Goal: Task Accomplishment & Management: Manage account settings

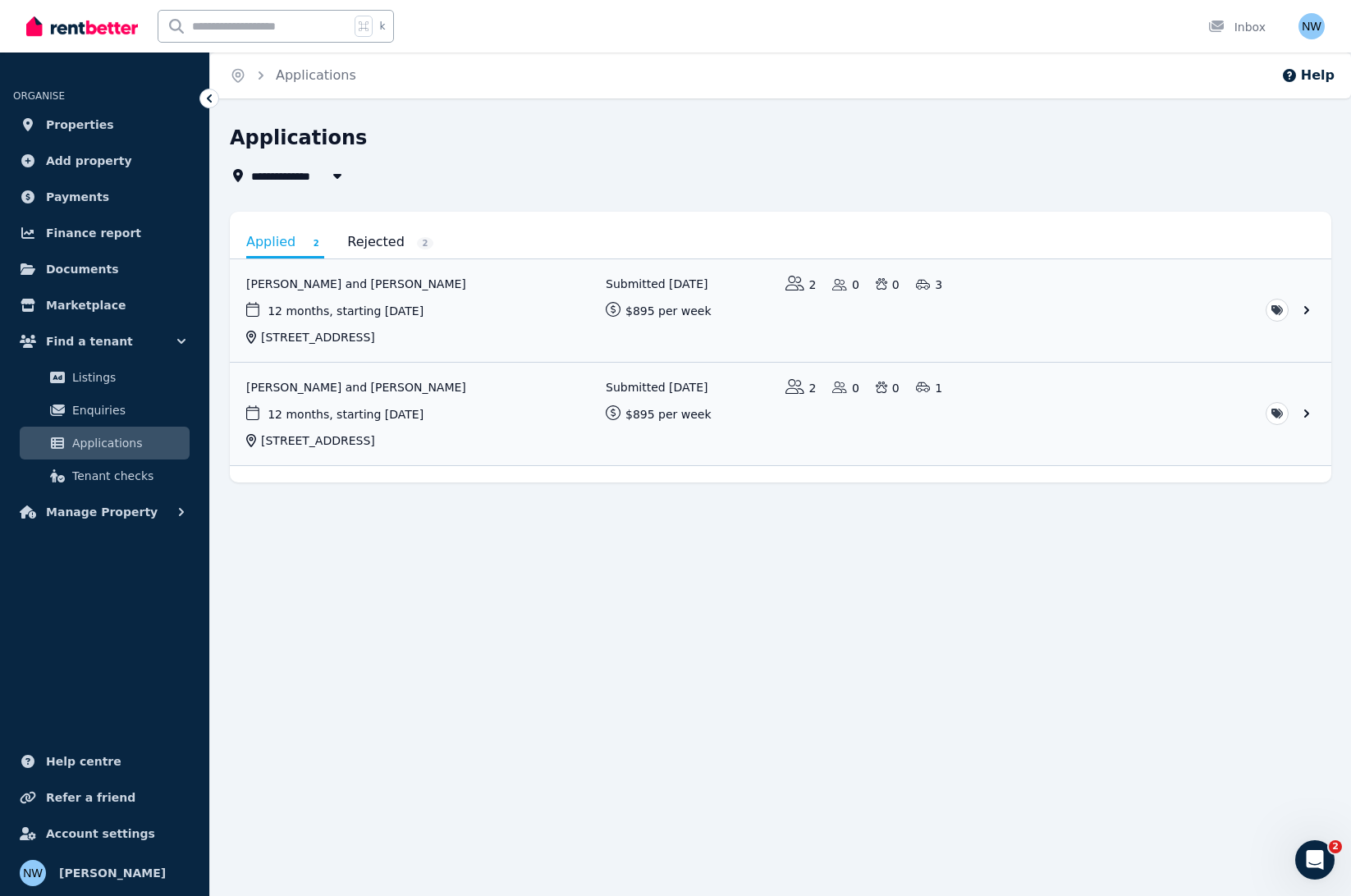
click at [545, 716] on div "**********" at bounding box center [676, 448] width 1351 height 896
click at [365, 275] on link "View application: Hannah Motley and Jordan Watts" at bounding box center [780, 310] width 1101 height 103
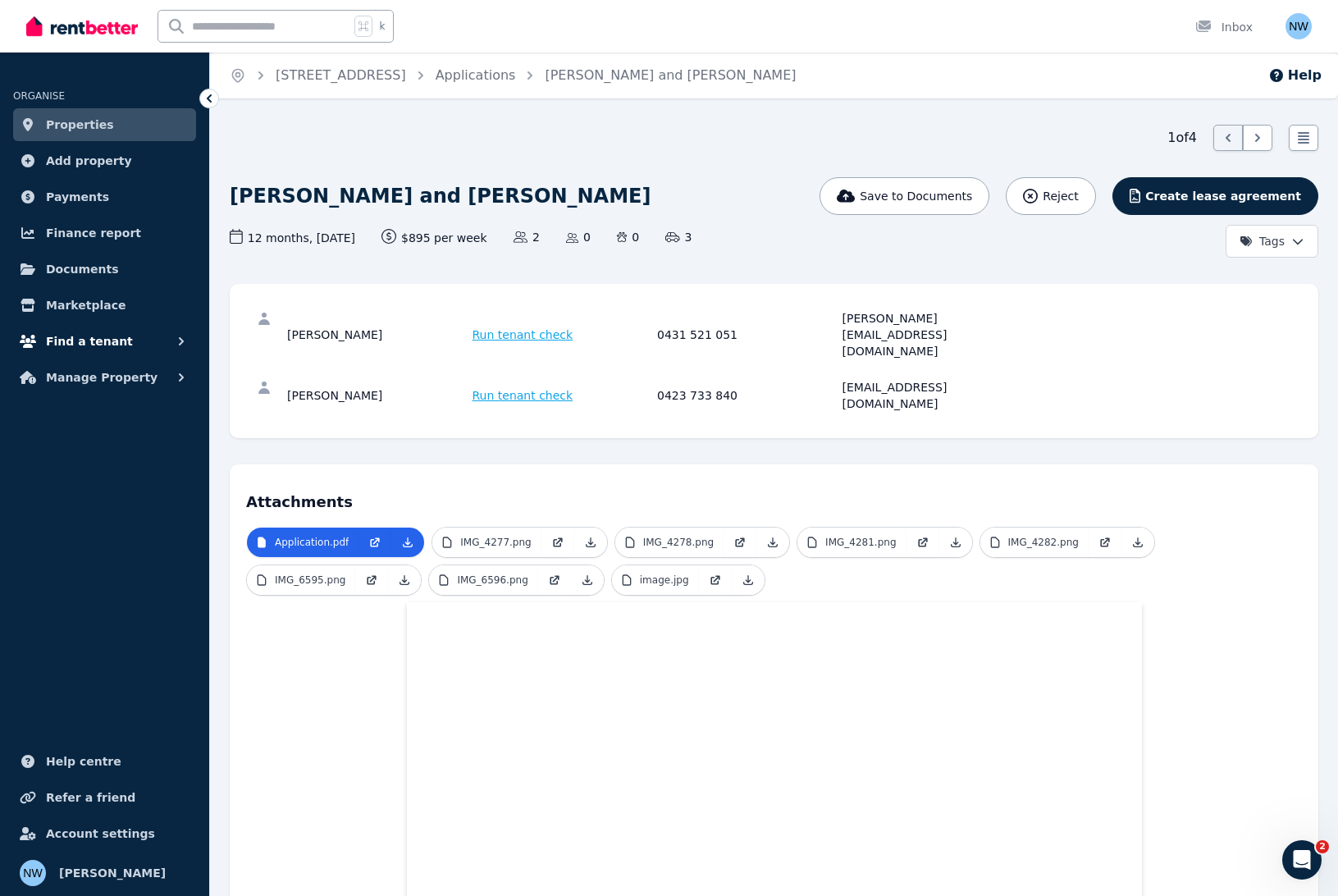
click at [81, 344] on span "Find a tenant" at bounding box center [89, 341] width 87 height 20
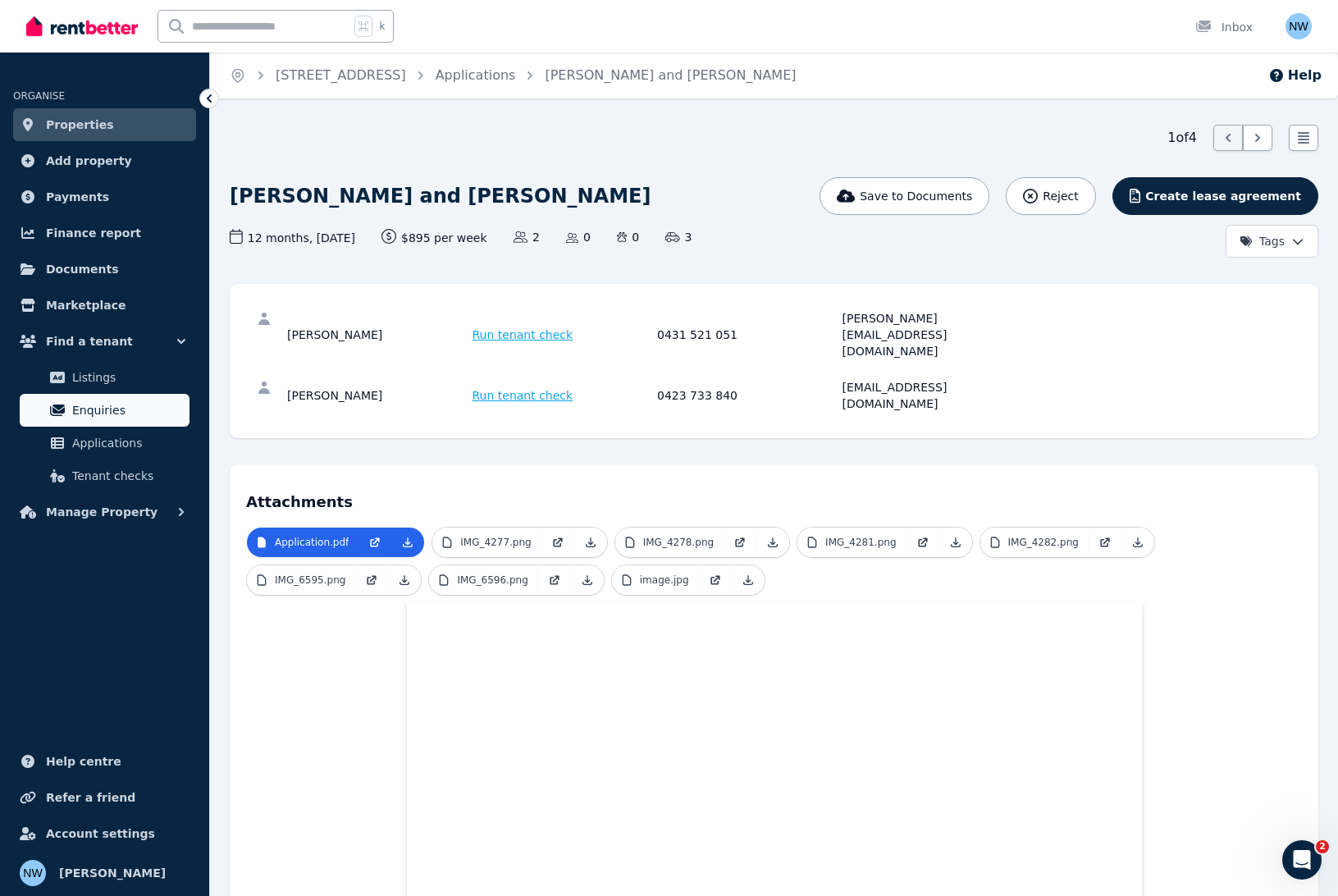
click at [90, 412] on span "Enquiries" at bounding box center [127, 411] width 111 height 20
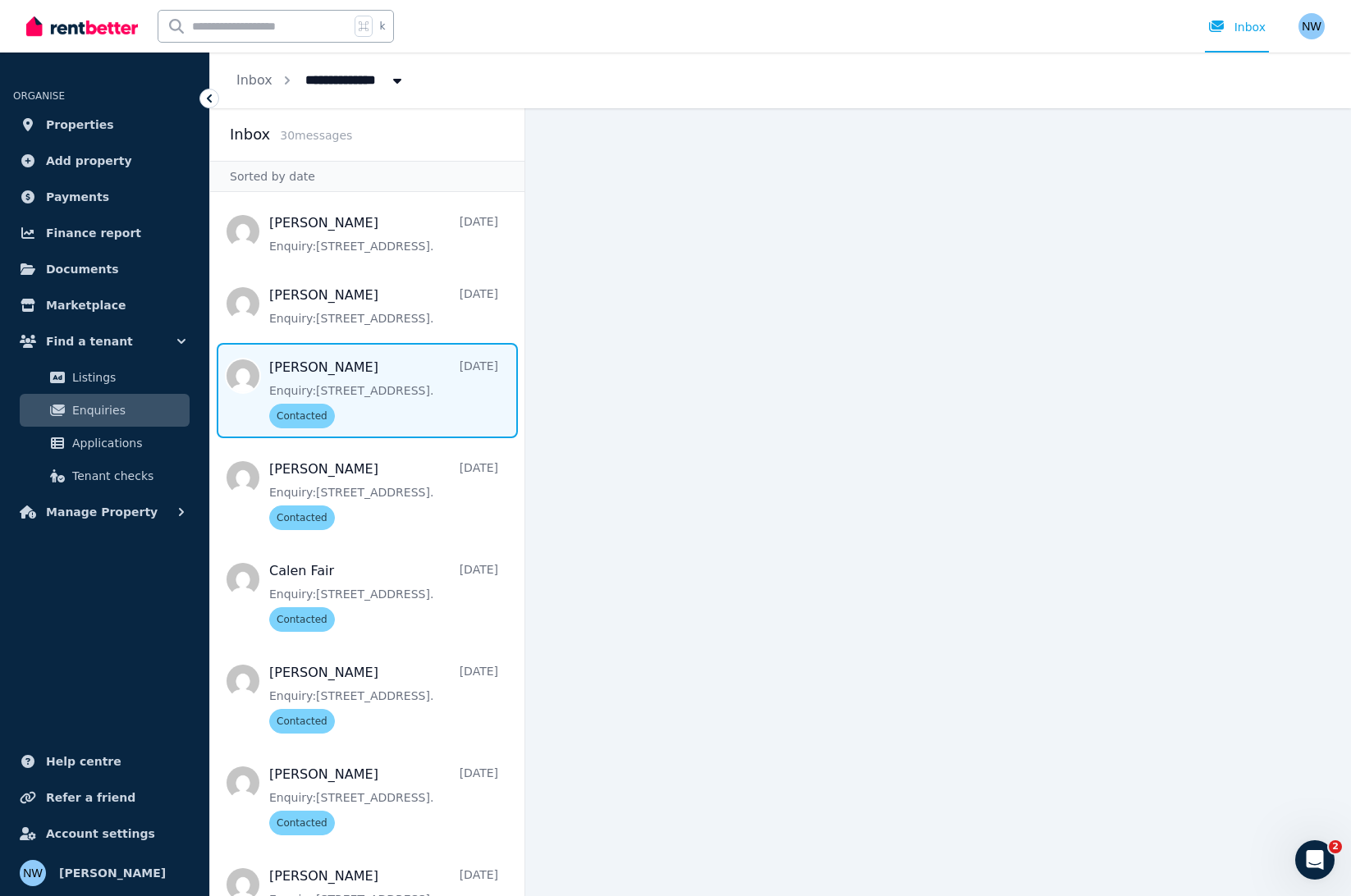
click at [373, 408] on span "Message list" at bounding box center [367, 391] width 314 height 95
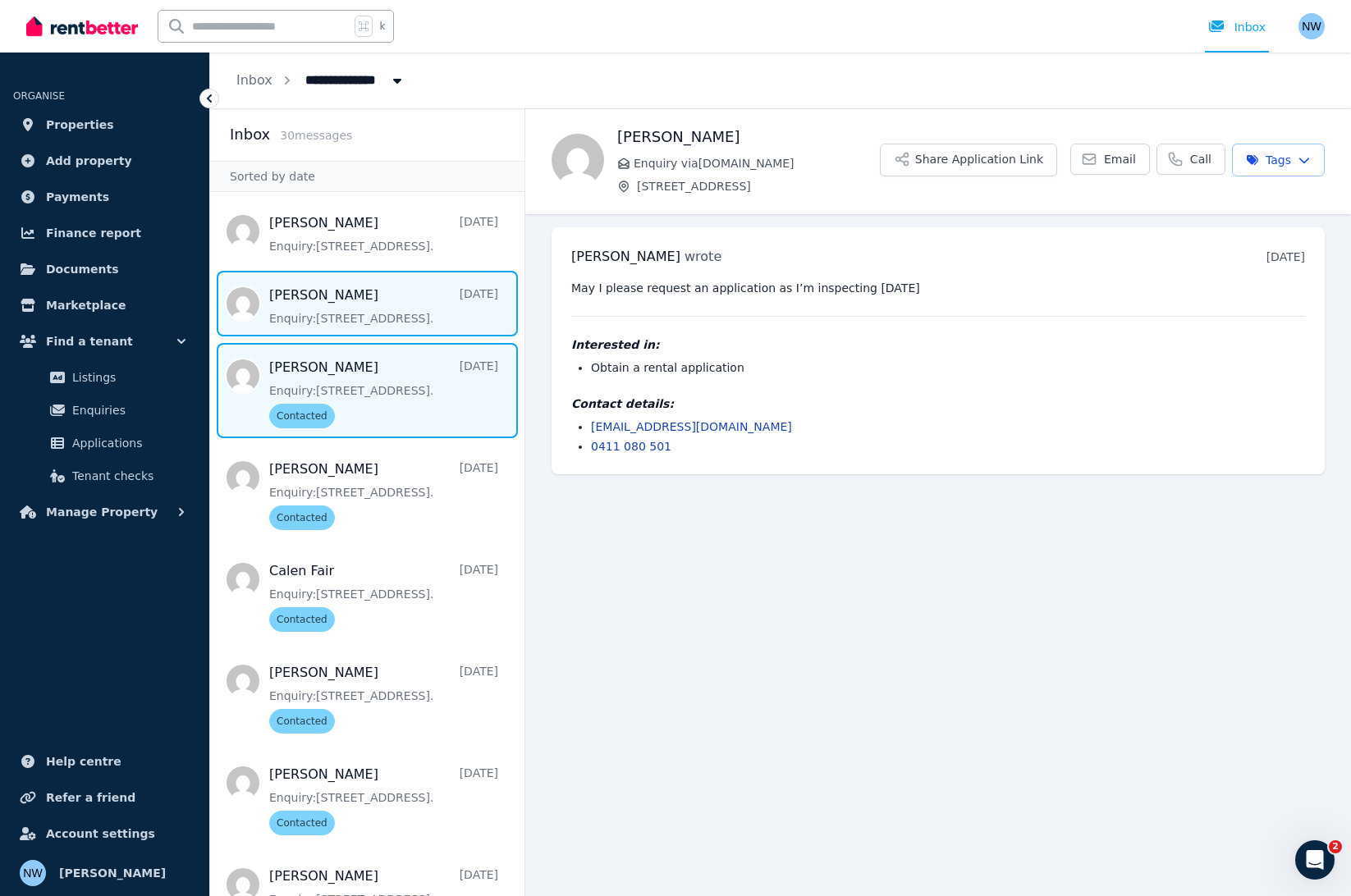
click at [353, 291] on span "Message list" at bounding box center [367, 304] width 314 height 66
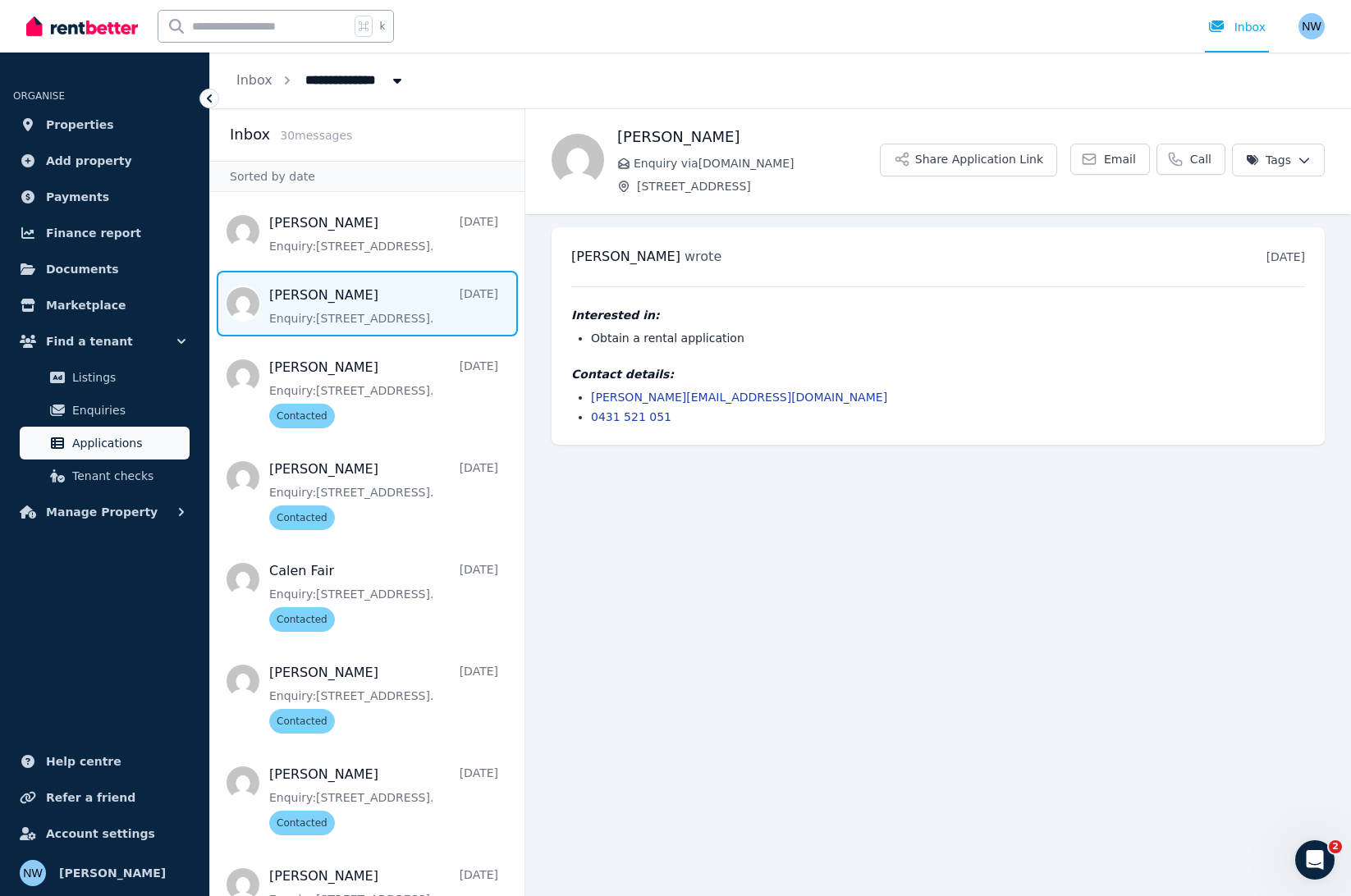
click at [139, 448] on span "Applications" at bounding box center [127, 443] width 111 height 20
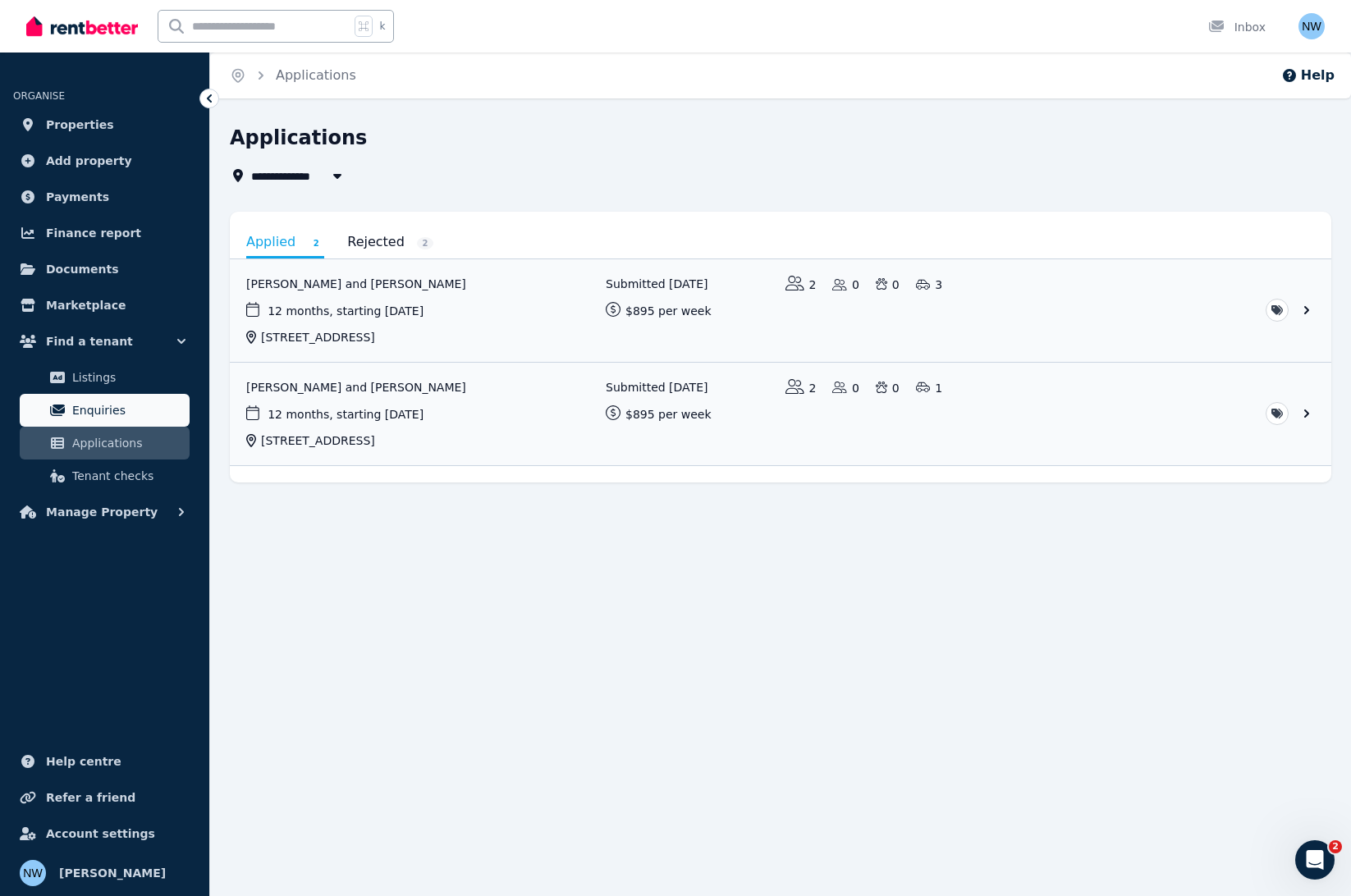
click at [123, 404] on span "Enquiries" at bounding box center [127, 411] width 111 height 20
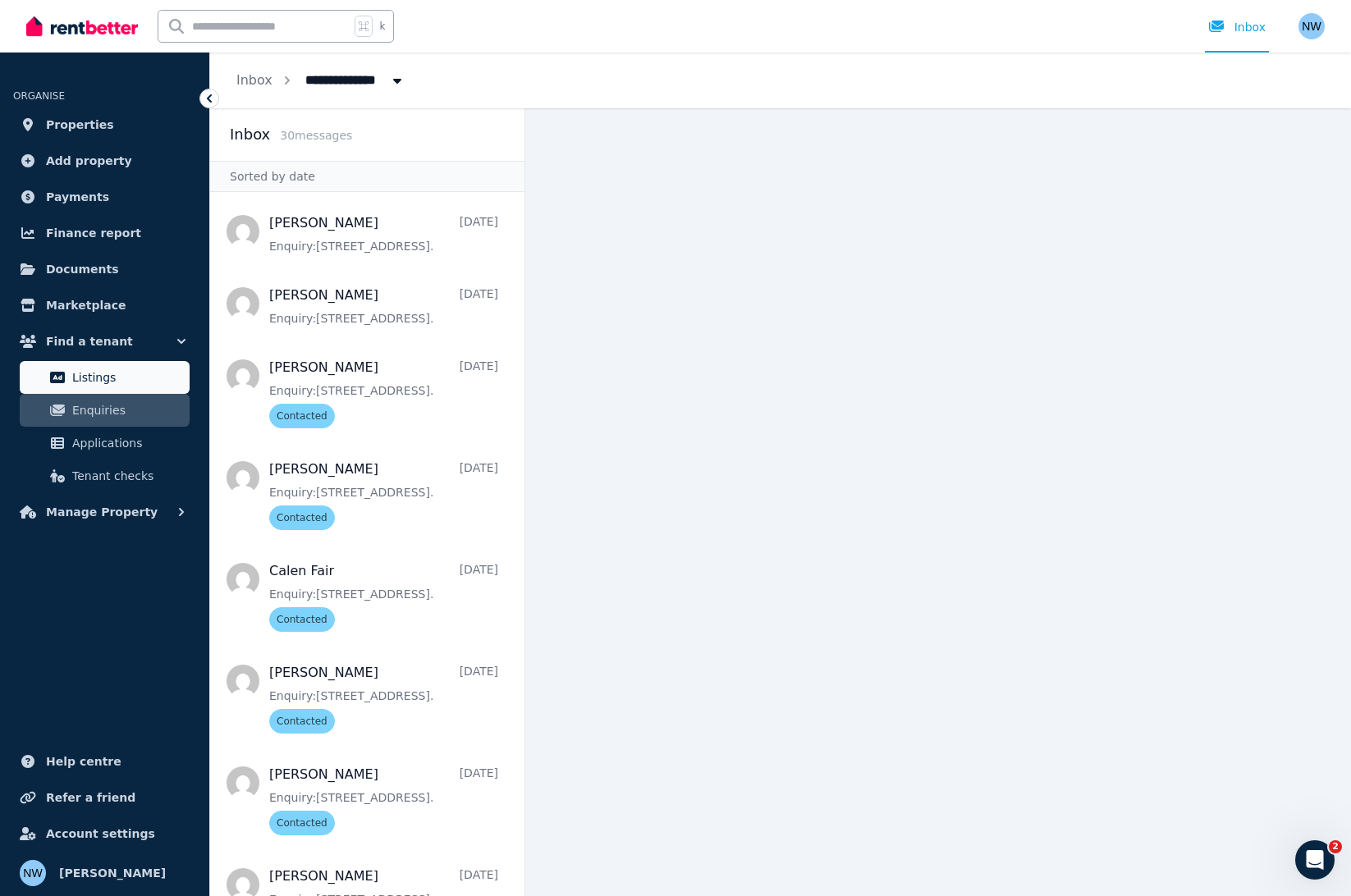
click at [130, 383] on span "Listings" at bounding box center [127, 378] width 111 height 20
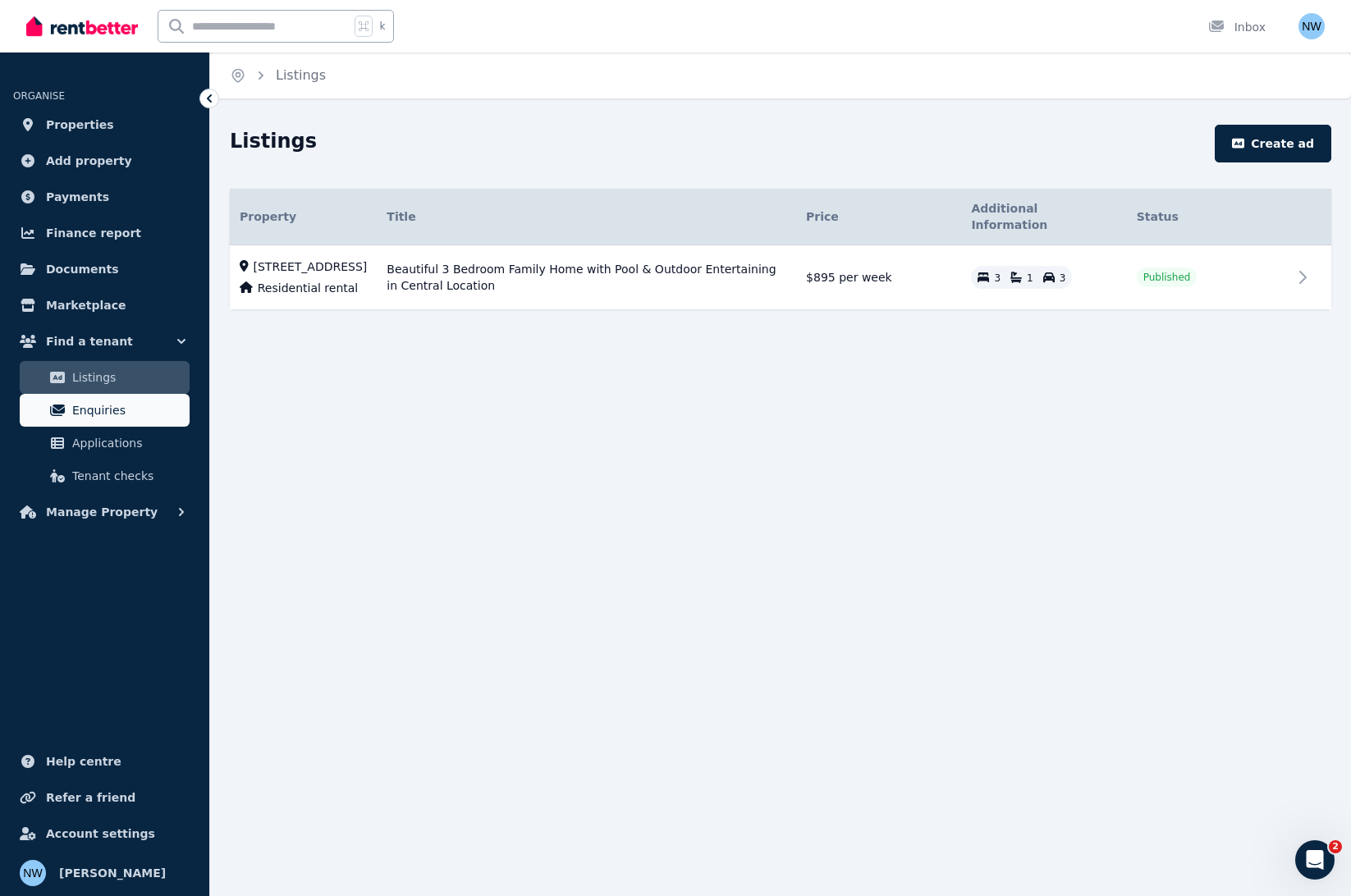
click at [130, 414] on span "Enquiries" at bounding box center [127, 411] width 111 height 20
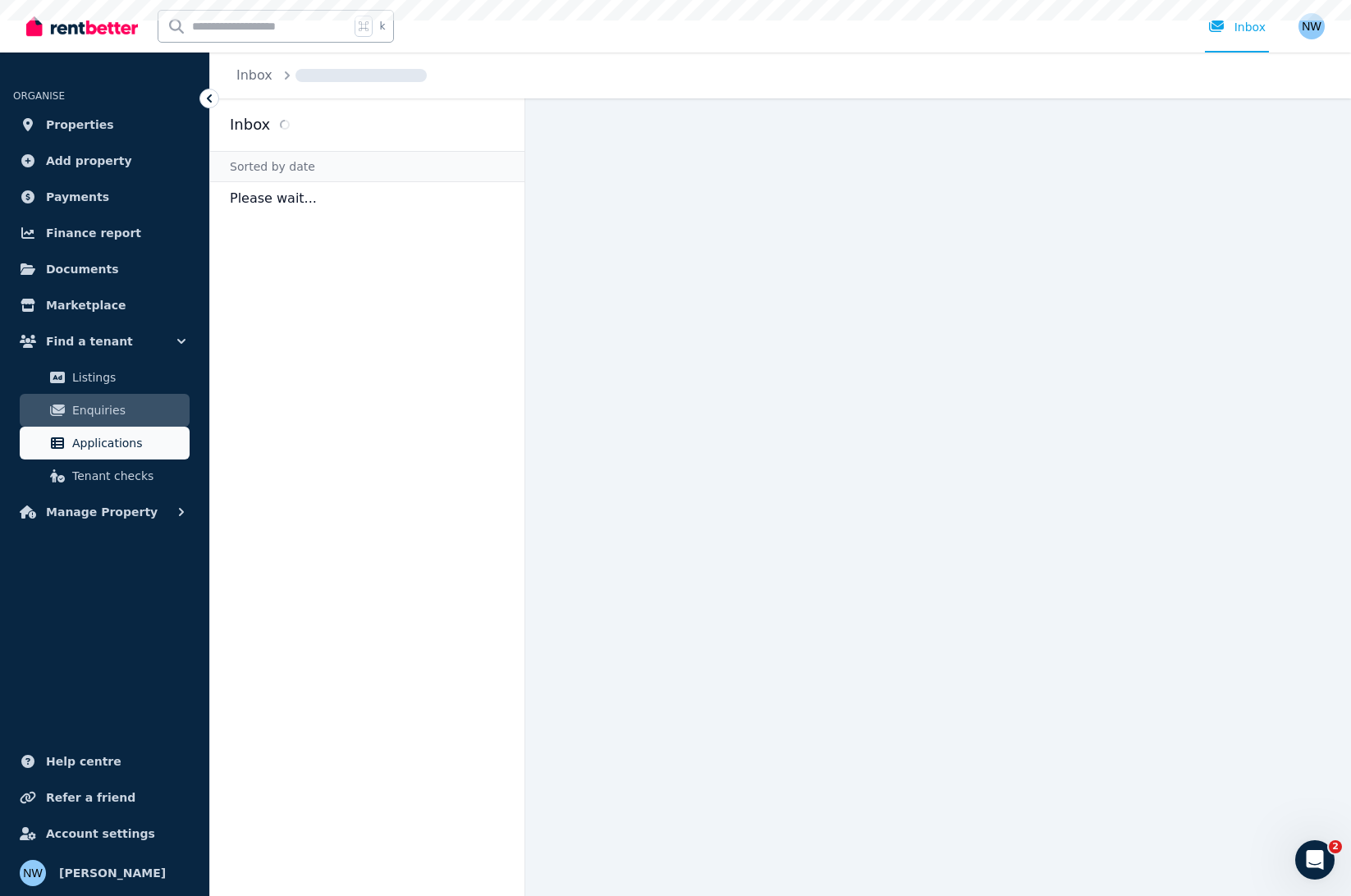
click at [132, 440] on span "Applications" at bounding box center [127, 443] width 111 height 20
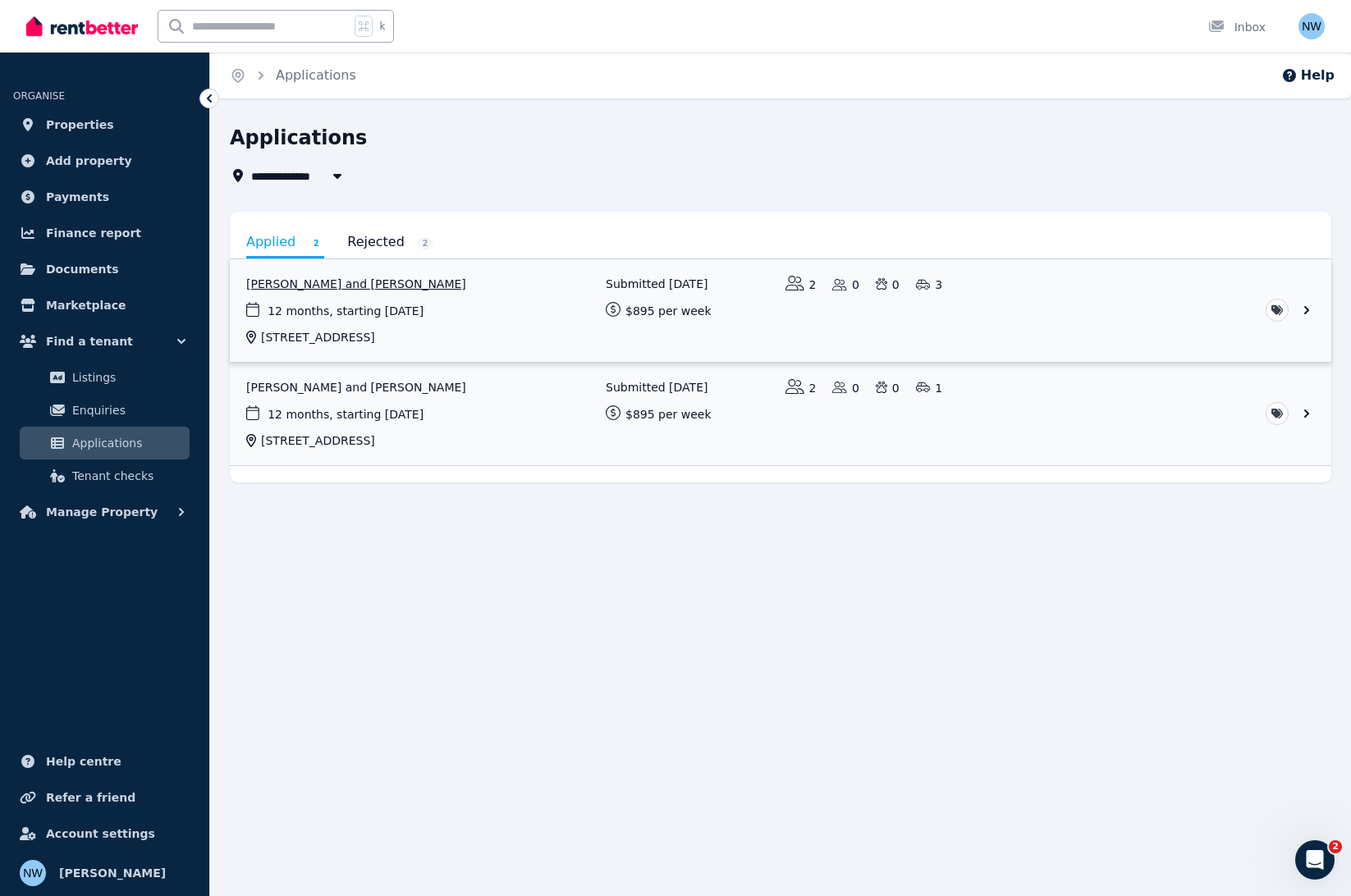
click at [319, 275] on link "View application: Hannah Motley and Jordan Watts" at bounding box center [780, 310] width 1101 height 103
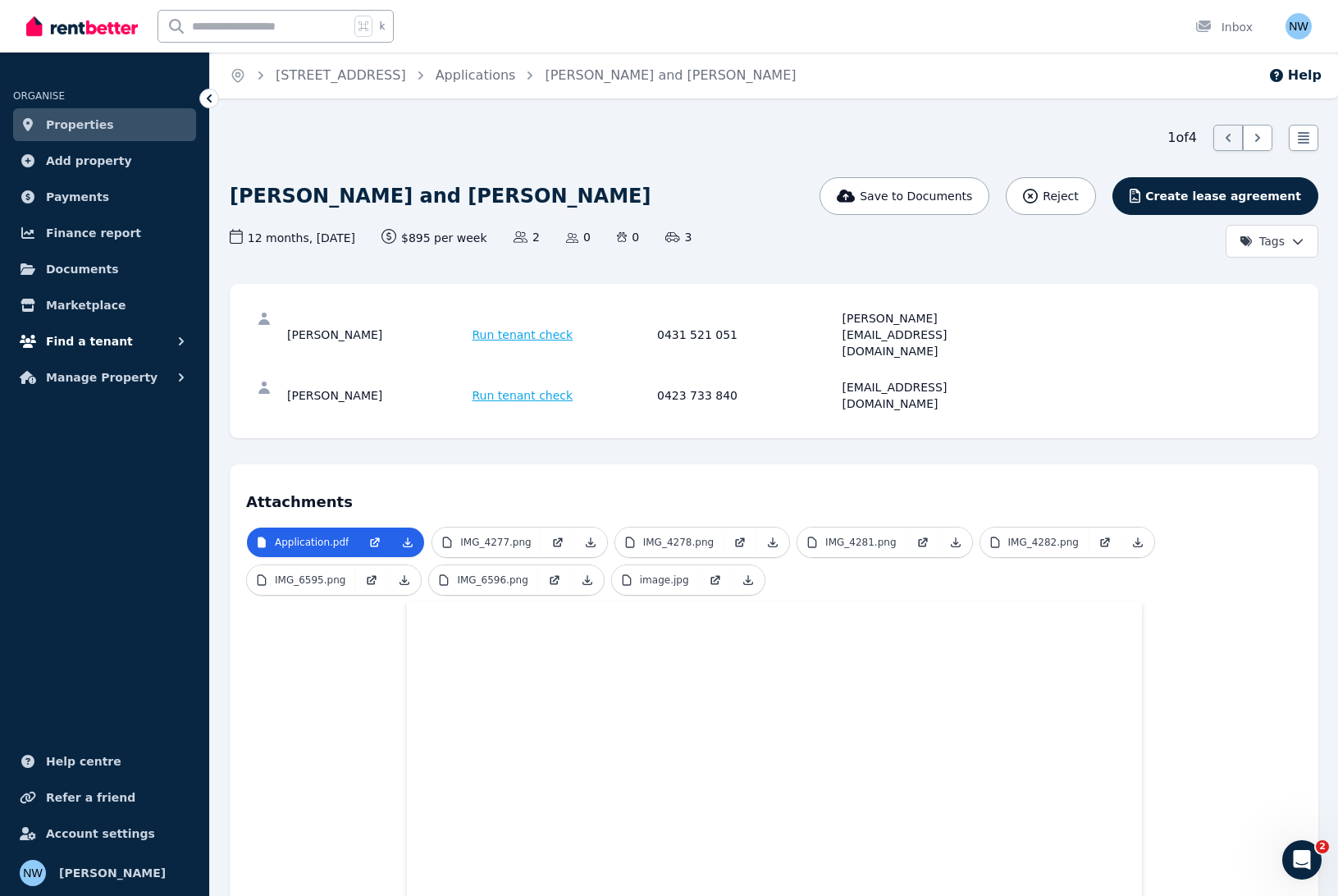
click at [83, 339] on span "Find a tenant" at bounding box center [89, 341] width 87 height 20
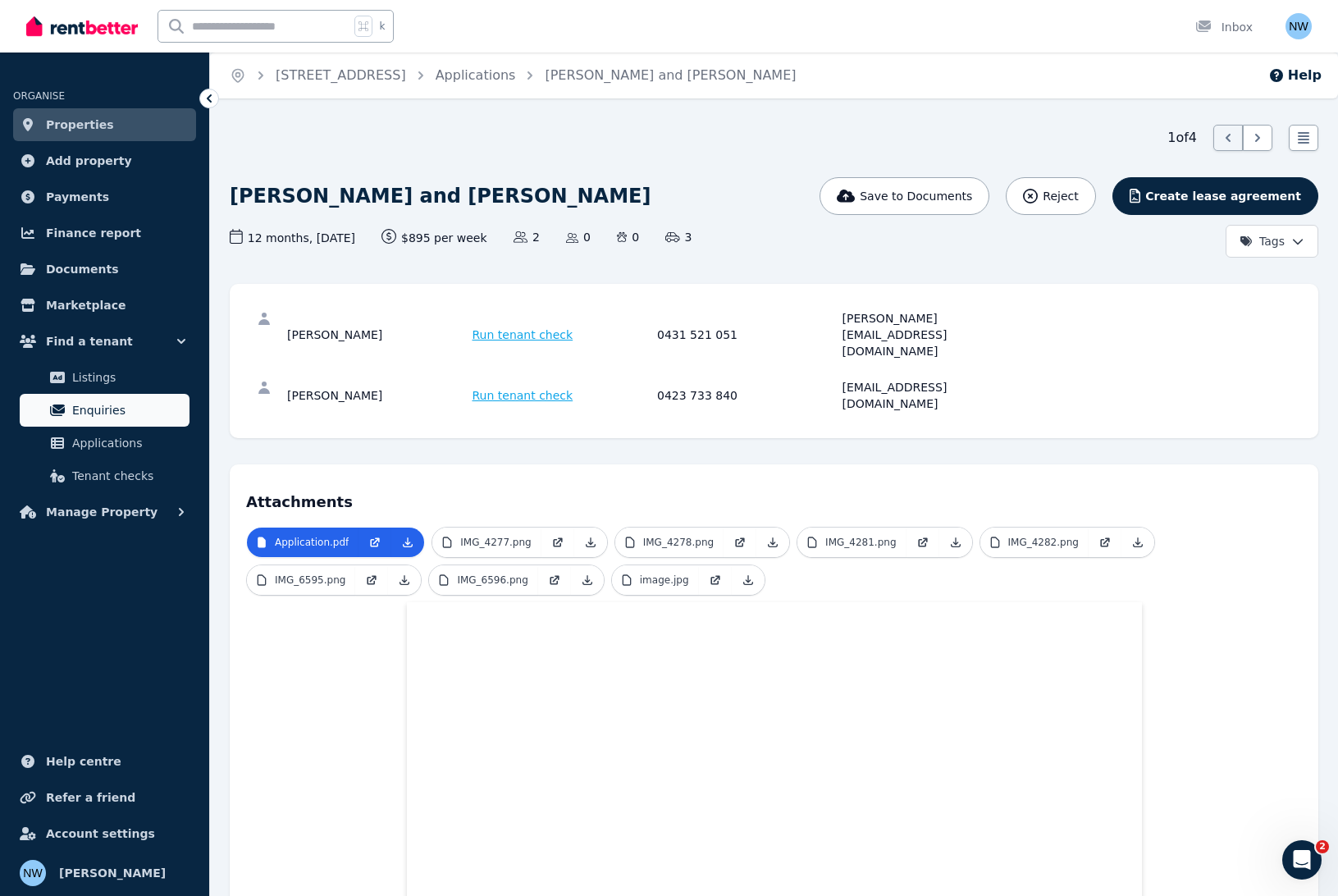
click at [91, 413] on span "Enquiries" at bounding box center [127, 411] width 111 height 20
